Goal: Information Seeking & Learning: Learn about a topic

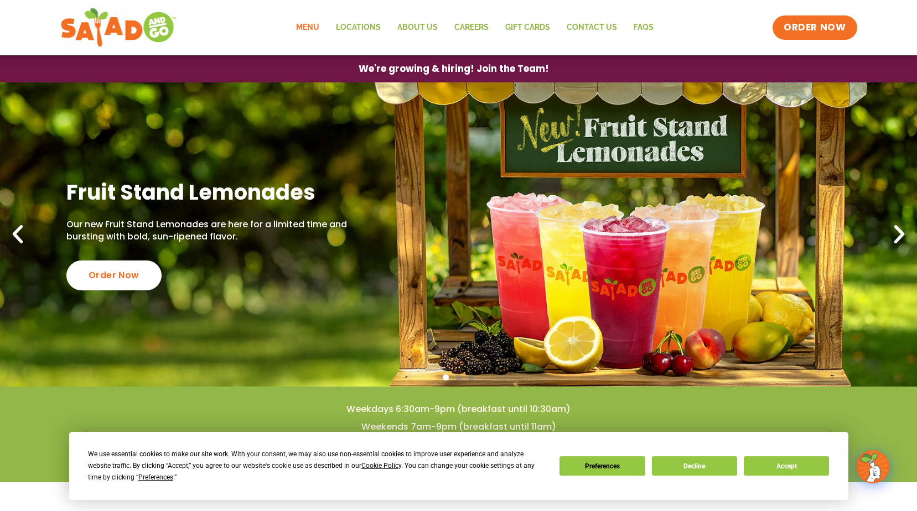
click at [311, 22] on link "Menu" at bounding box center [308, 27] width 40 height 25
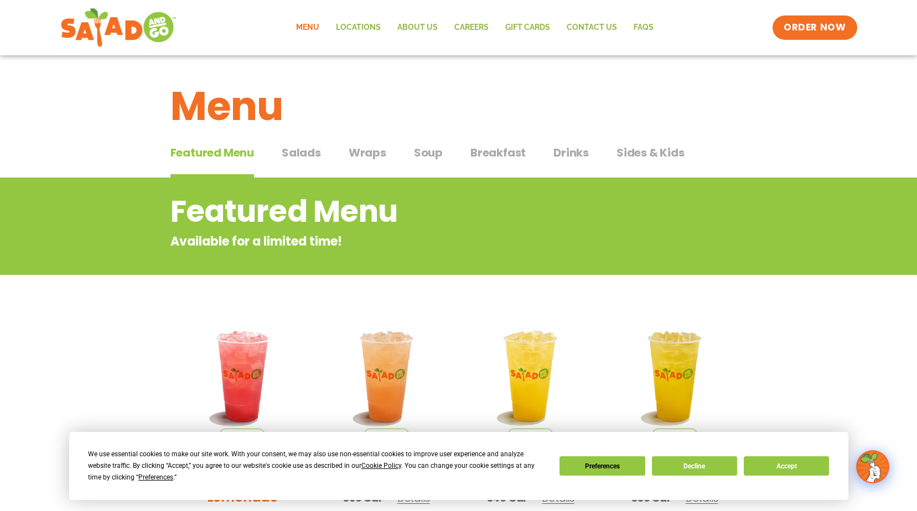
click at [354, 149] on span "Wraps" at bounding box center [368, 152] width 38 height 17
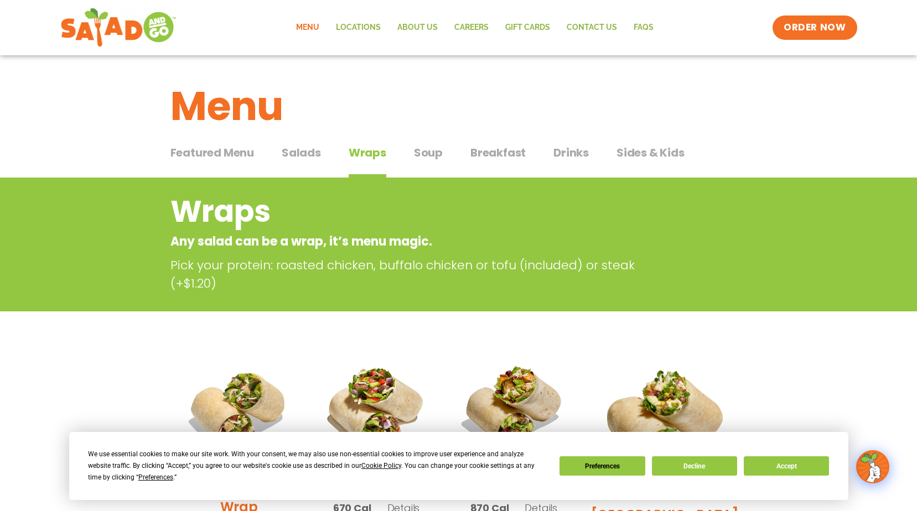
click at [303, 154] on span "Salads" at bounding box center [301, 152] width 39 height 17
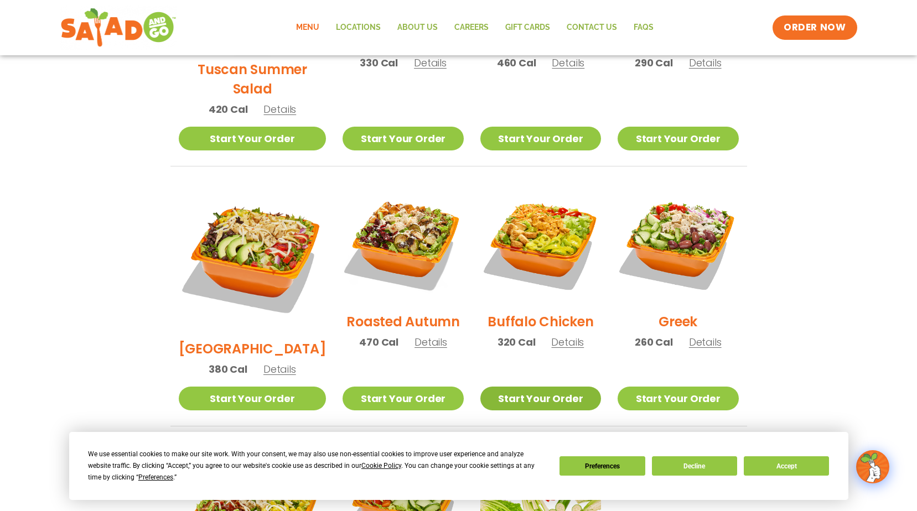
scroll to position [435, 0]
